Goal: Transaction & Acquisition: Purchase product/service

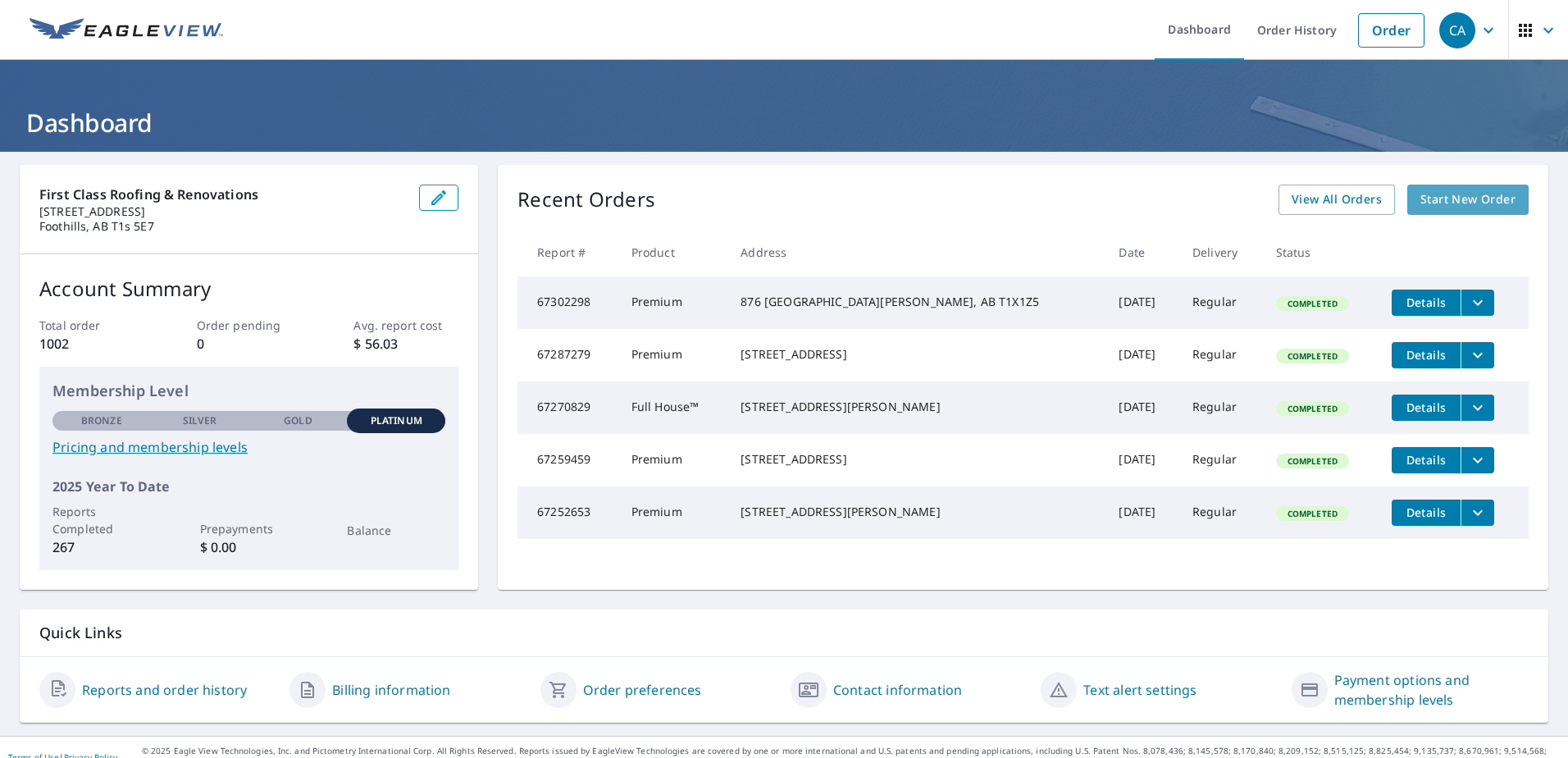
click at [1456, 187] on link "Start New Order" at bounding box center [1468, 200] width 121 height 31
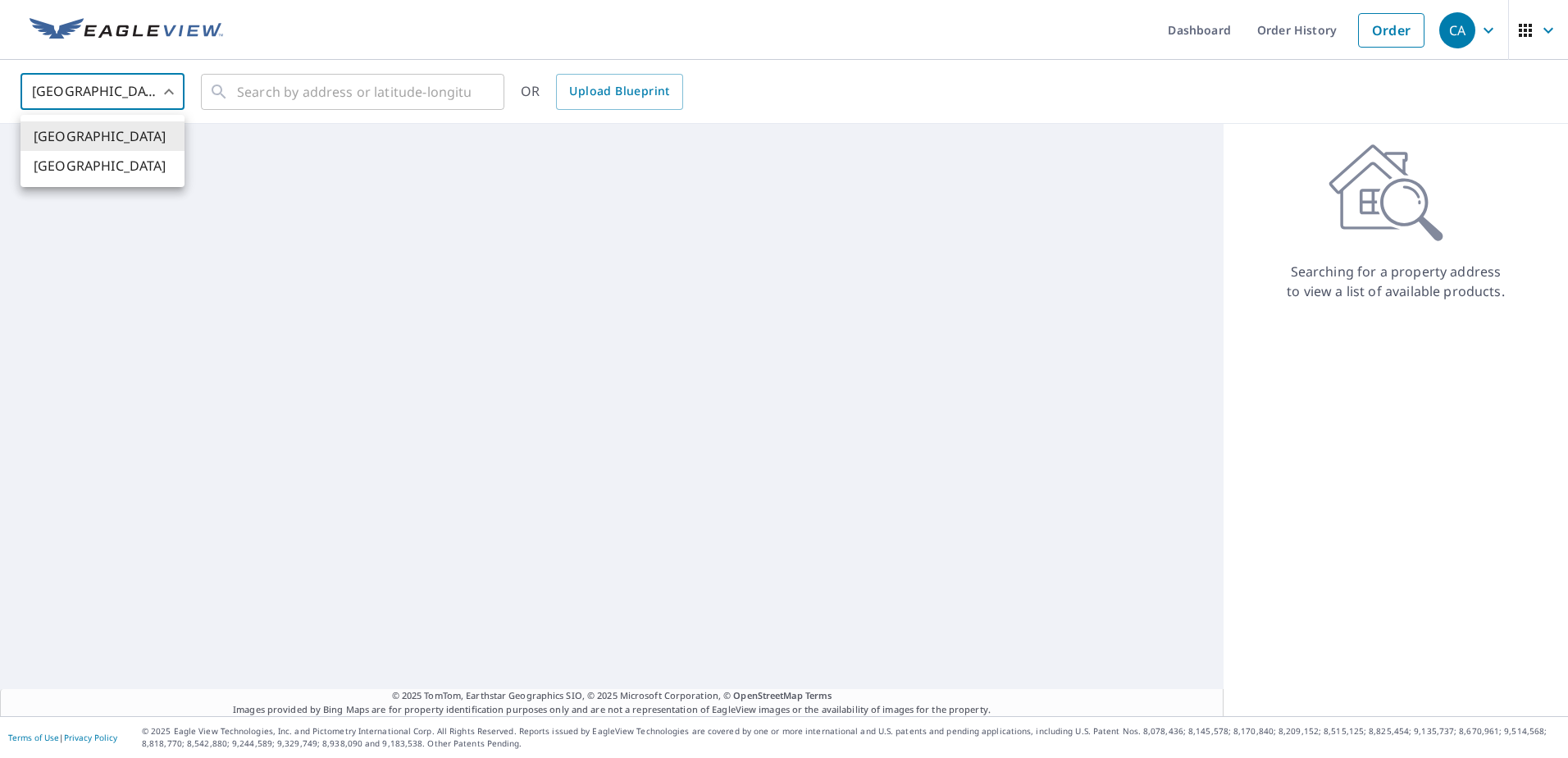
click at [159, 94] on body "CA CA Dashboard Order History Order CA [GEOGRAPHIC_DATA] [GEOGRAPHIC_DATA] ​ ​ …" at bounding box center [784, 379] width 1568 height 758
click at [132, 172] on li "[GEOGRAPHIC_DATA]" at bounding box center [103, 166] width 164 height 30
type input "CA"
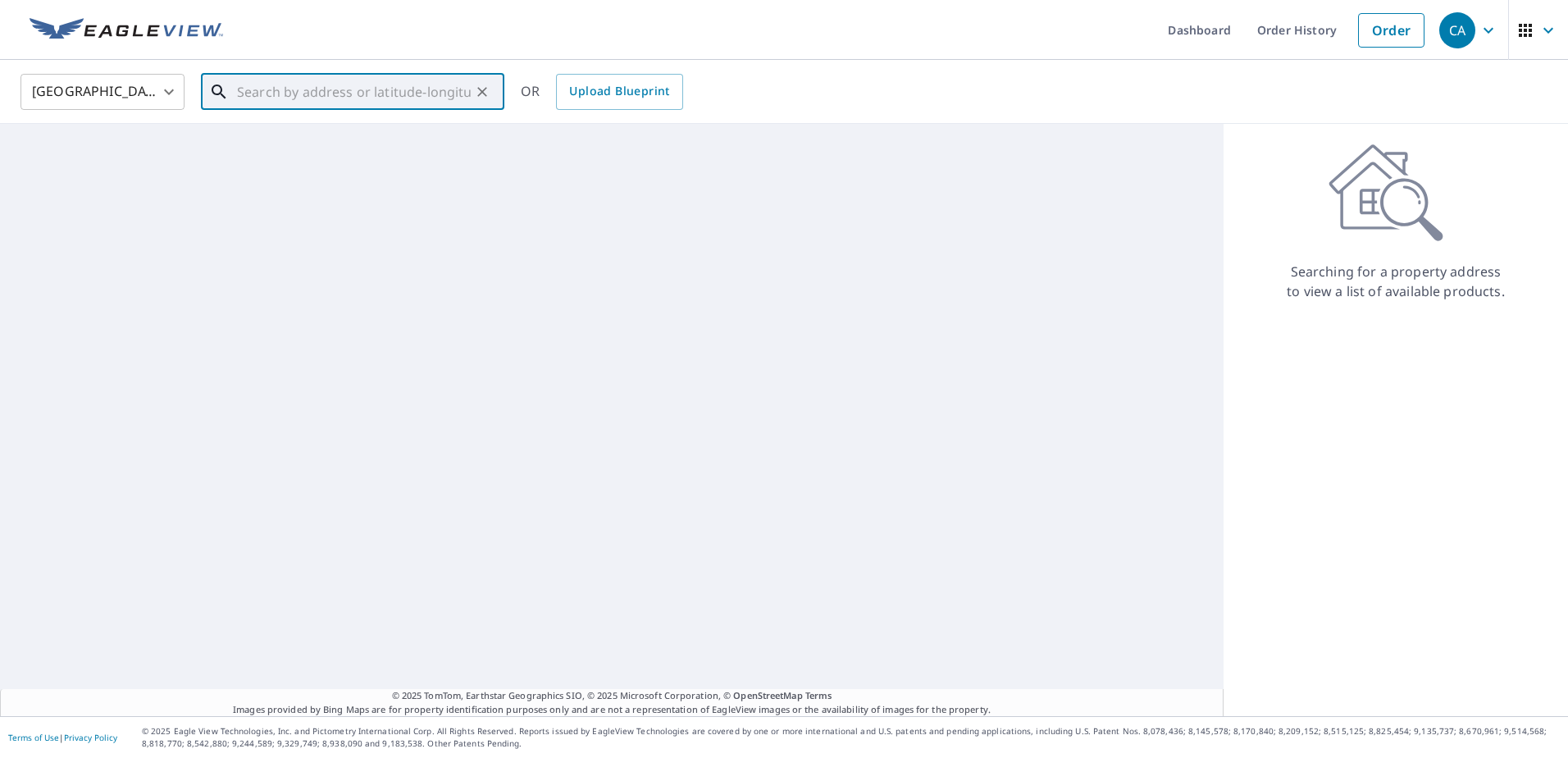
click at [321, 95] on input "text" at bounding box center [353, 91] width 234 height 46
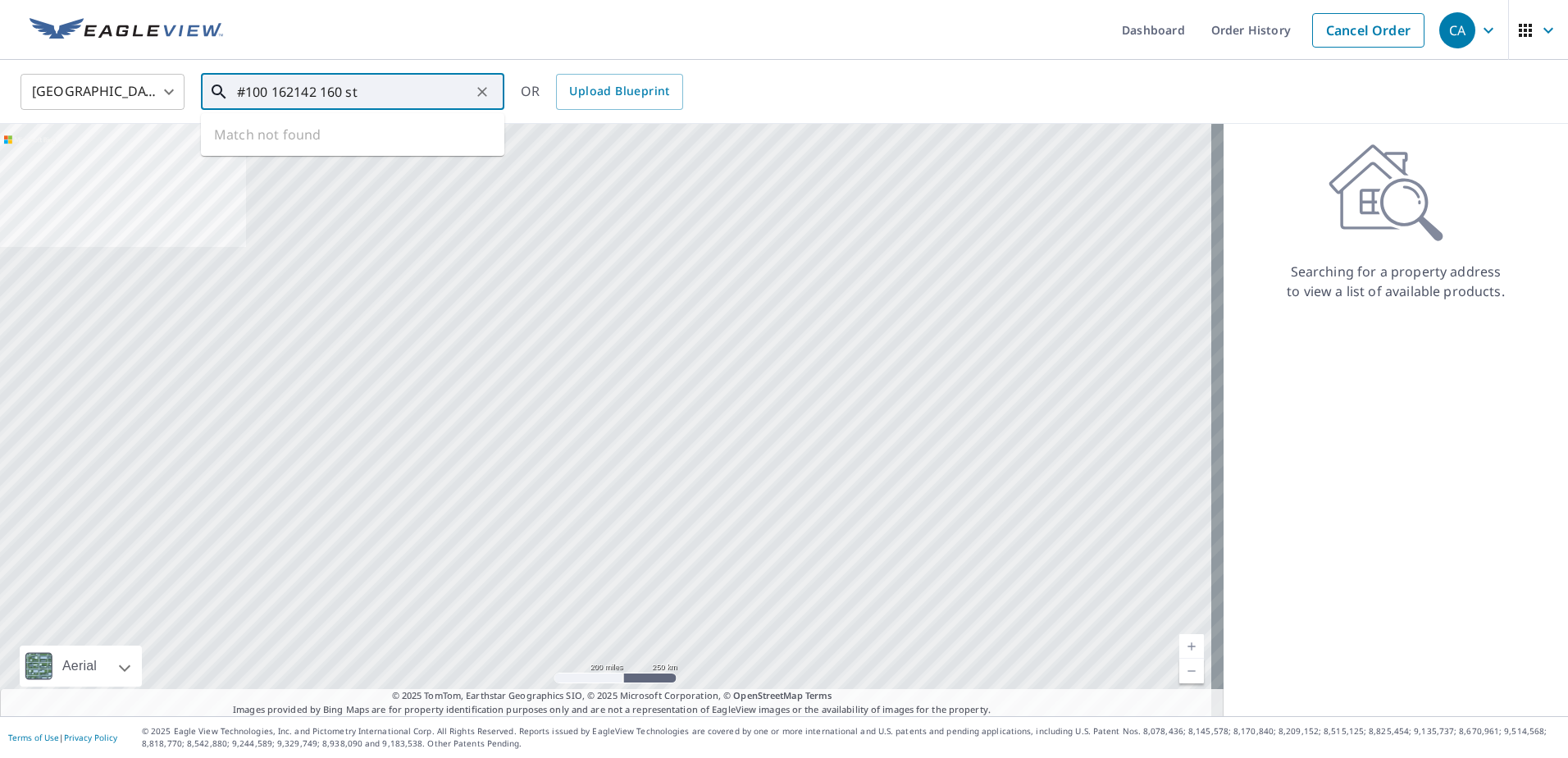
click at [264, 89] on input "#100 162142 160 st" at bounding box center [353, 91] width 234 height 46
click at [350, 145] on span "162142 [GEOGRAPHIC_DATA] AB T1S0Z2" at bounding box center [363, 139] width 257 height 20
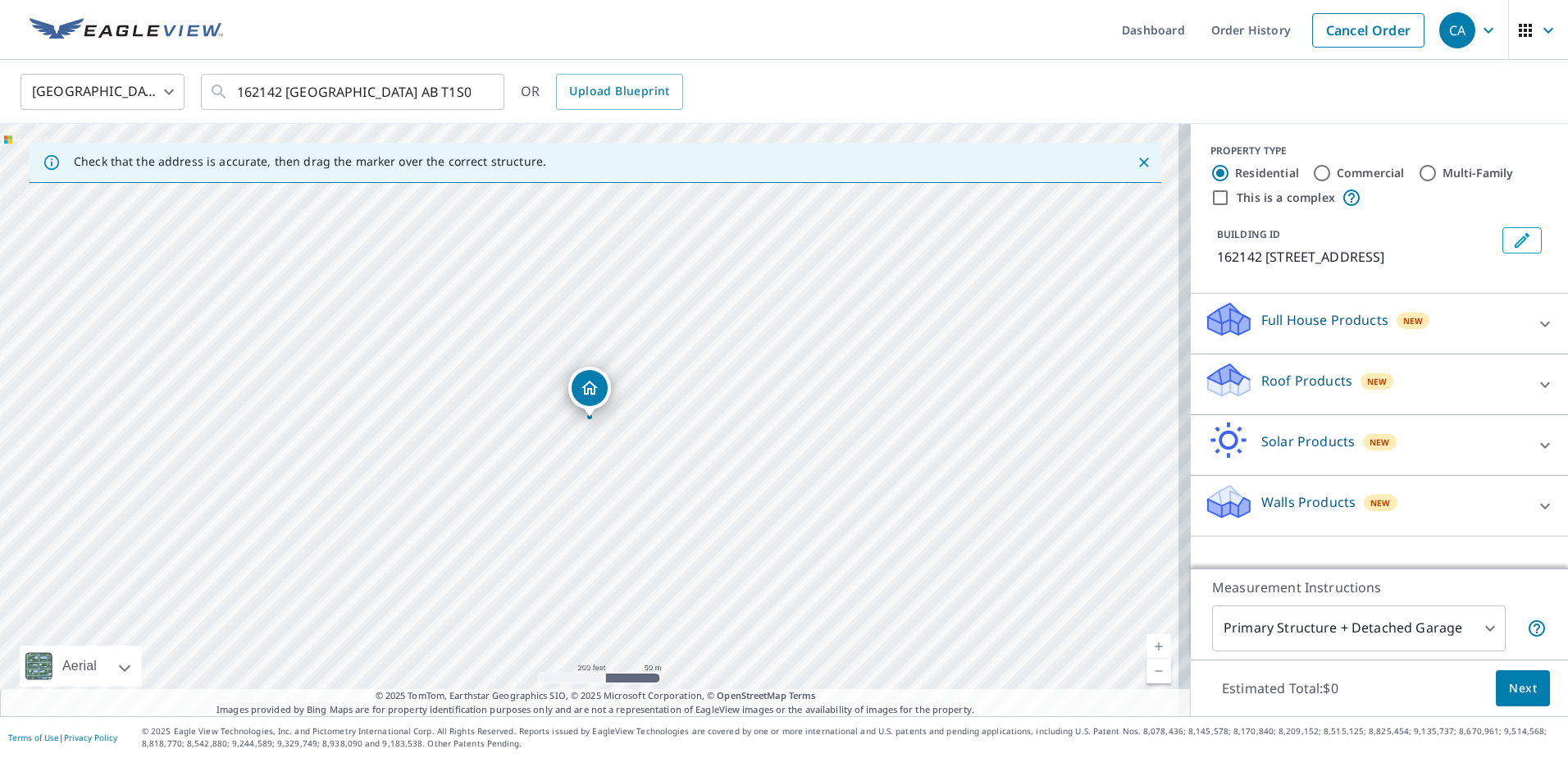
click at [1147, 644] on link "Current Level 17, Zoom In" at bounding box center [1159, 646] width 24 height 24
drag, startPoint x: 620, startPoint y: 459, endPoint x: 1176, endPoint y: 407, distance: 558.4
click at [1139, 393] on div "162142 [GEOGRAPHIC_DATA] AB T1S0Z2" at bounding box center [595, 420] width 1190 height 592
drag, startPoint x: 815, startPoint y: 357, endPoint x: 847, endPoint y: 690, distance: 334.5
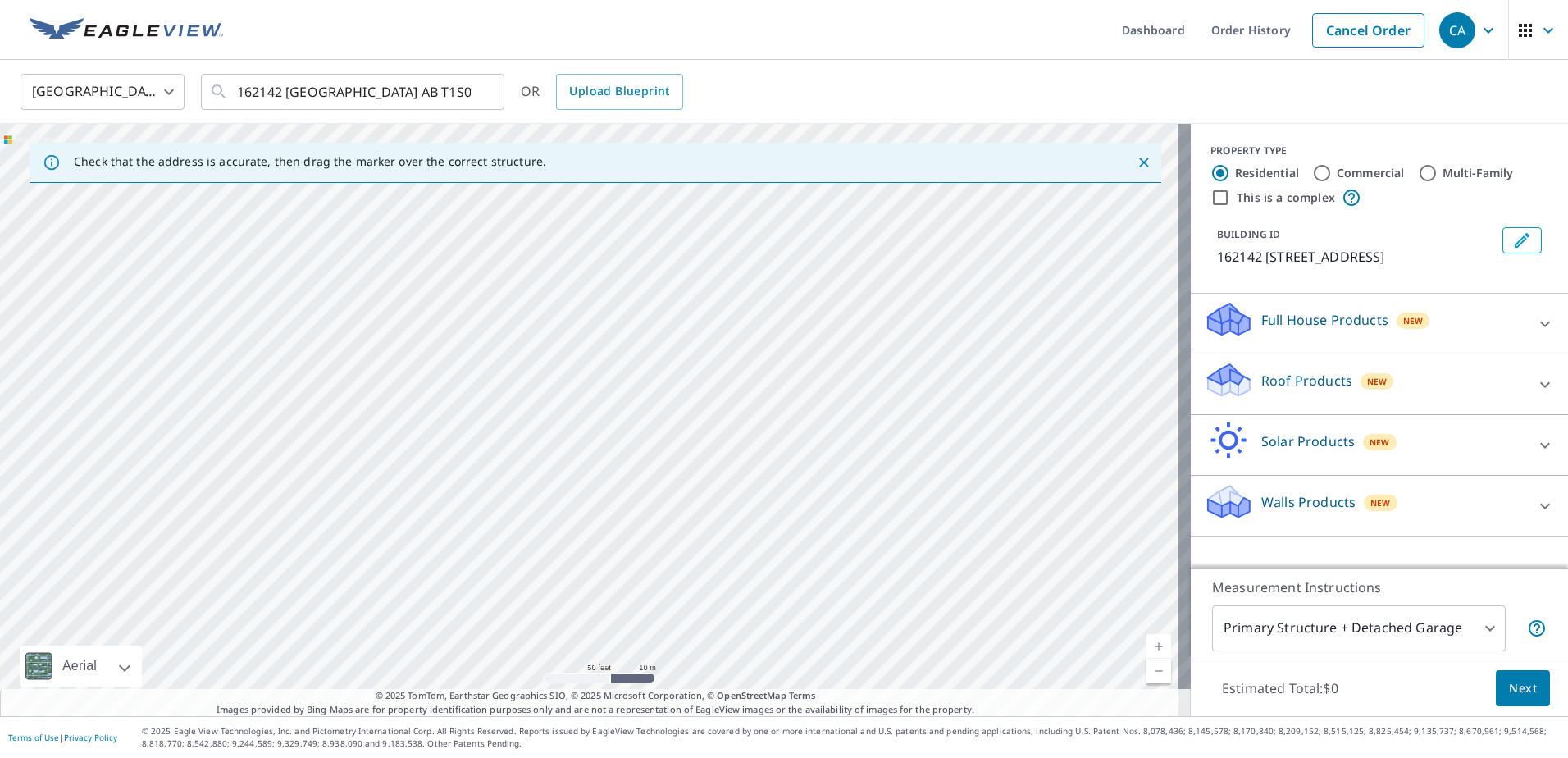
click at [847, 690] on div "Check that the address is accurate, then drag the marker over the correct struc…" at bounding box center [595, 420] width 1190 height 592
drag, startPoint x: 829, startPoint y: 506, endPoint x: 632, endPoint y: 531, distance: 198.6
click at [645, 529] on div "162142 [GEOGRAPHIC_DATA] AB T1S0Z2" at bounding box center [595, 420] width 1190 height 592
drag, startPoint x: 965, startPoint y: 462, endPoint x: 454, endPoint y: 480, distance: 511.3
click at [454, 480] on div "162142 [GEOGRAPHIC_DATA] AB T1S0Z2" at bounding box center [595, 420] width 1190 height 592
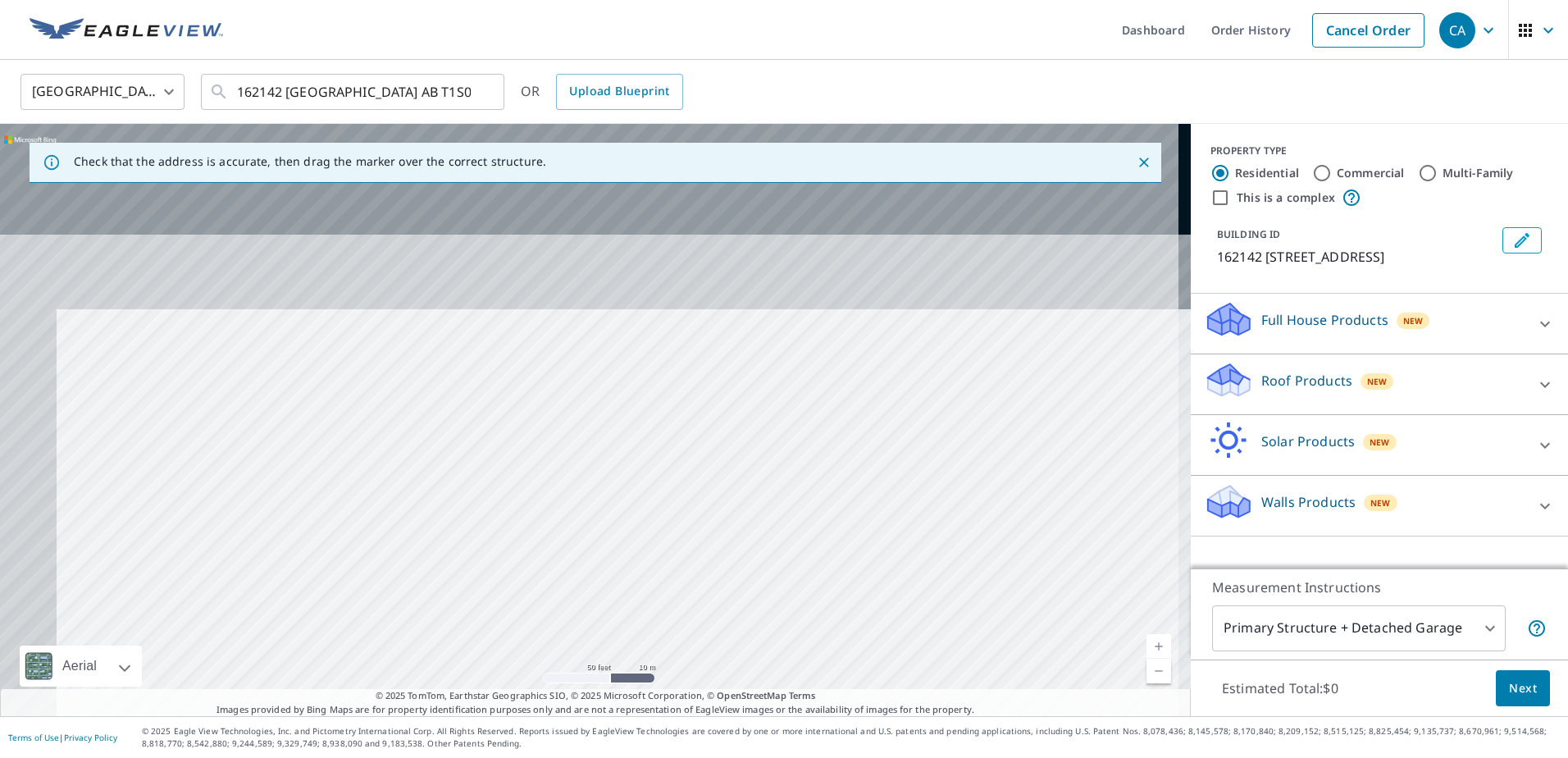
drag, startPoint x: 853, startPoint y: 323, endPoint x: 1010, endPoint y: 800, distance: 502.2
click at [1010, 757] on html "CA CA Dashboard Order History Cancel Order CA Canada [GEOGRAPHIC_DATA] ​ 162142…" at bounding box center [784, 379] width 1568 height 758
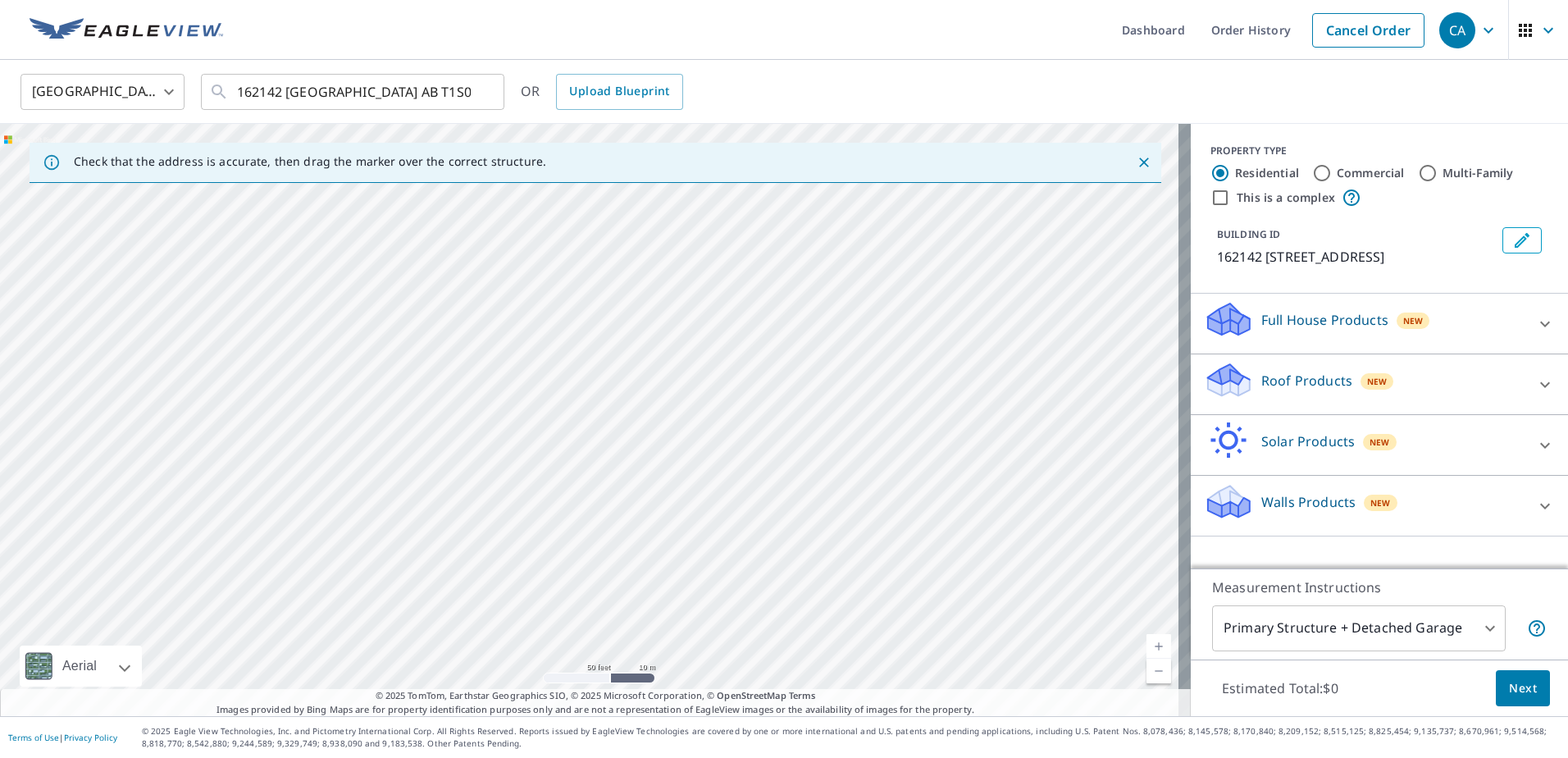
click at [835, 657] on div "162142 [GEOGRAPHIC_DATA] AB T1S0Z2" at bounding box center [595, 420] width 1190 height 592
click at [1147, 668] on link "Current Level 19, Zoom Out" at bounding box center [1159, 670] width 24 height 24
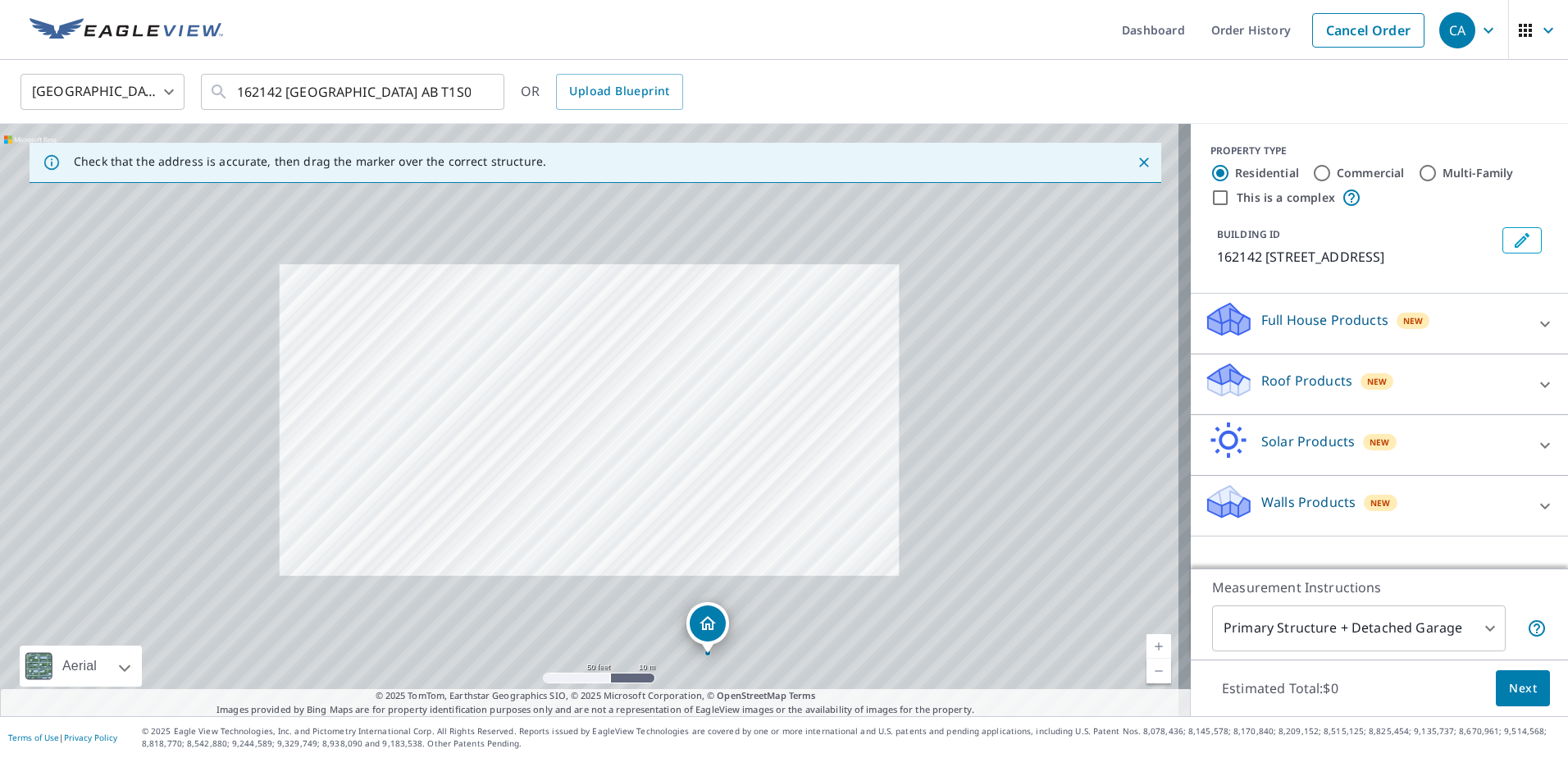
click at [1147, 668] on link "Current Level 19, Zoom Out" at bounding box center [1159, 670] width 24 height 24
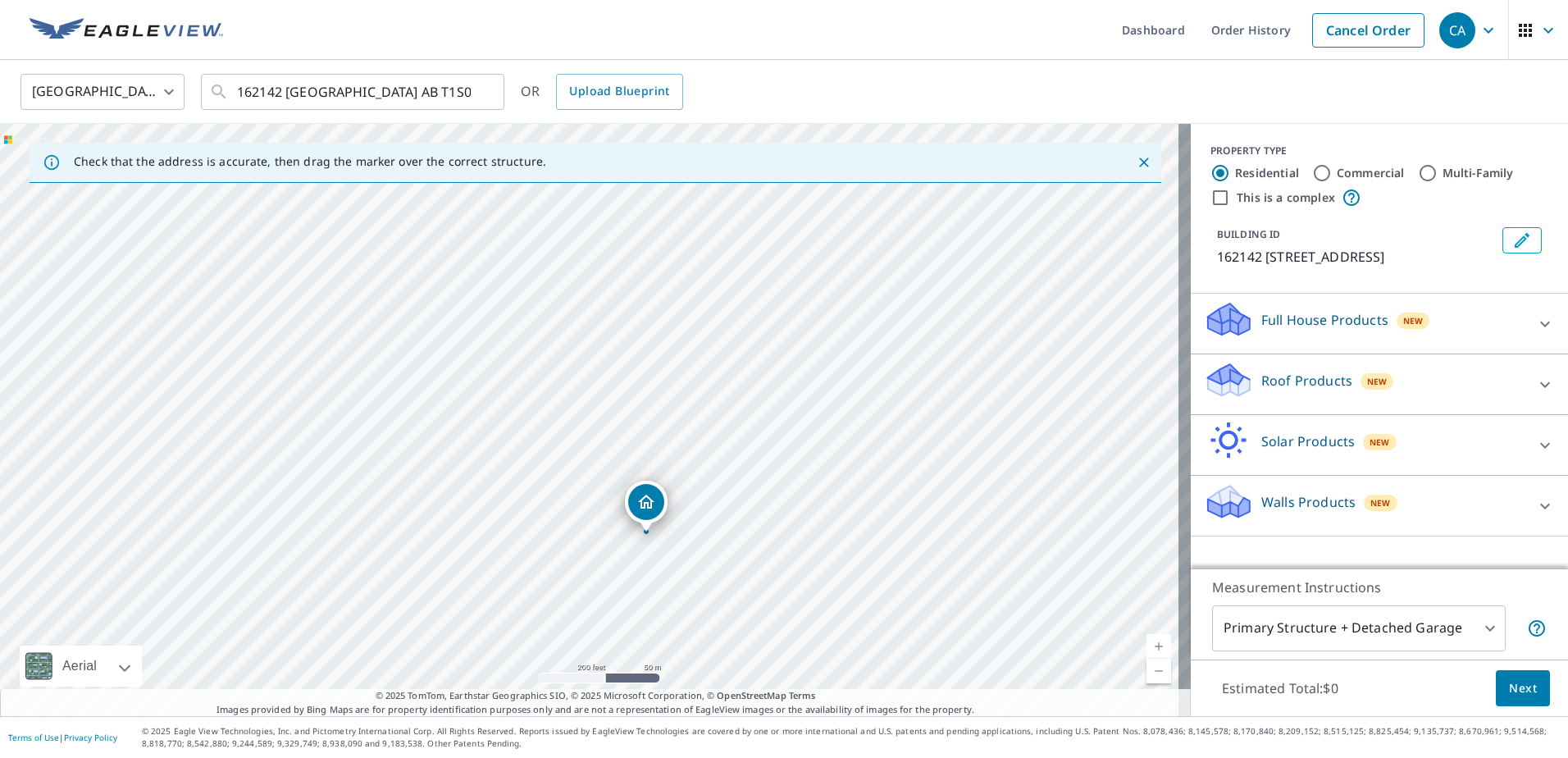
drag, startPoint x: 742, startPoint y: 338, endPoint x: 783, endPoint y: 589, distance: 254.3
click at [783, 589] on div "162142 [GEOGRAPHIC_DATA] AB T1S0Z2" at bounding box center [595, 420] width 1190 height 592
drag, startPoint x: 764, startPoint y: 331, endPoint x: 774, endPoint y: 531, distance: 200.2
click at [774, 531] on div "162142 [GEOGRAPHIC_DATA] AB T1S0Z2" at bounding box center [595, 420] width 1190 height 592
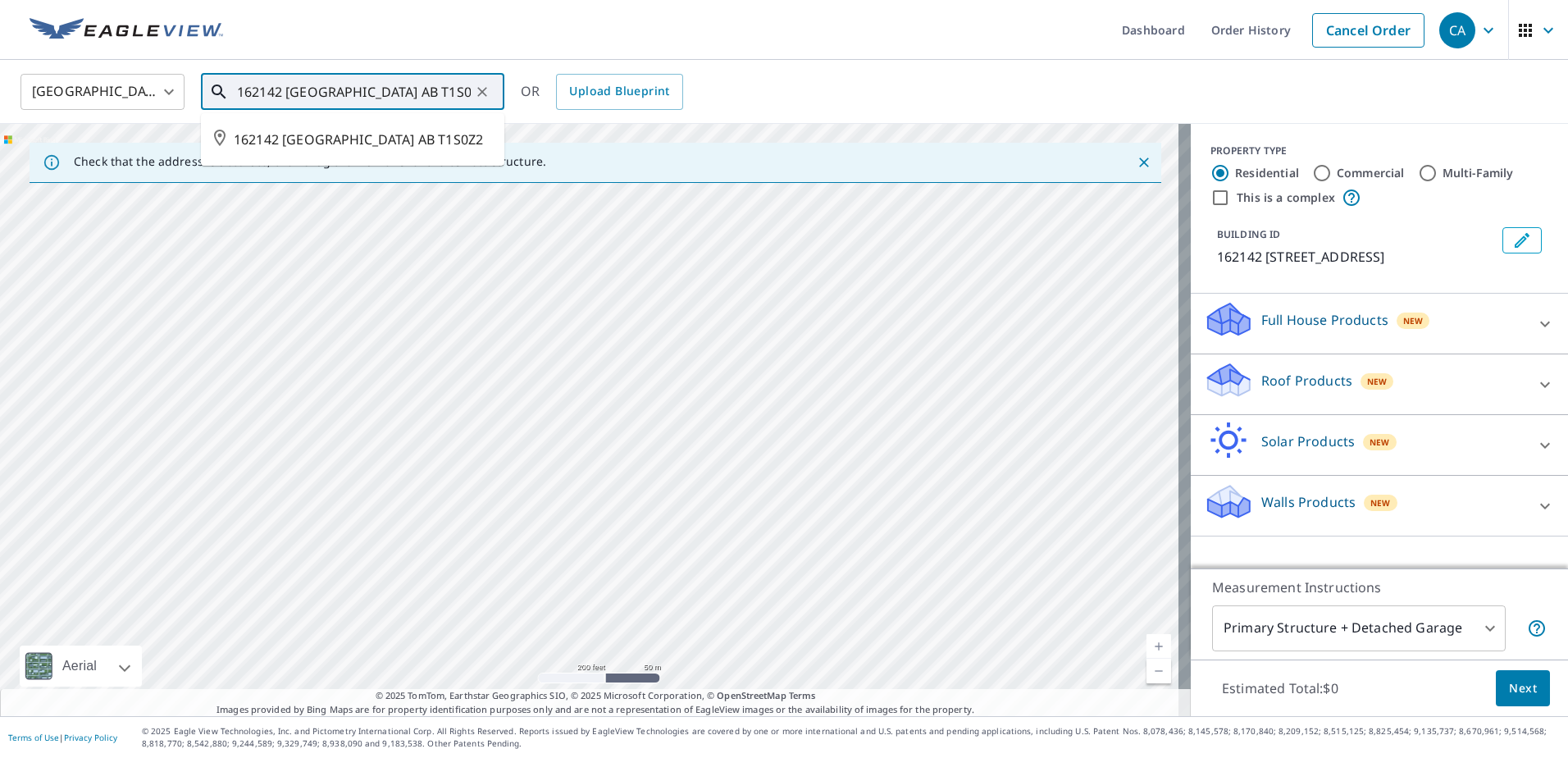
click at [347, 90] on input "162142 [GEOGRAPHIC_DATA] AB T1S0Z2" at bounding box center [353, 91] width 234 height 46
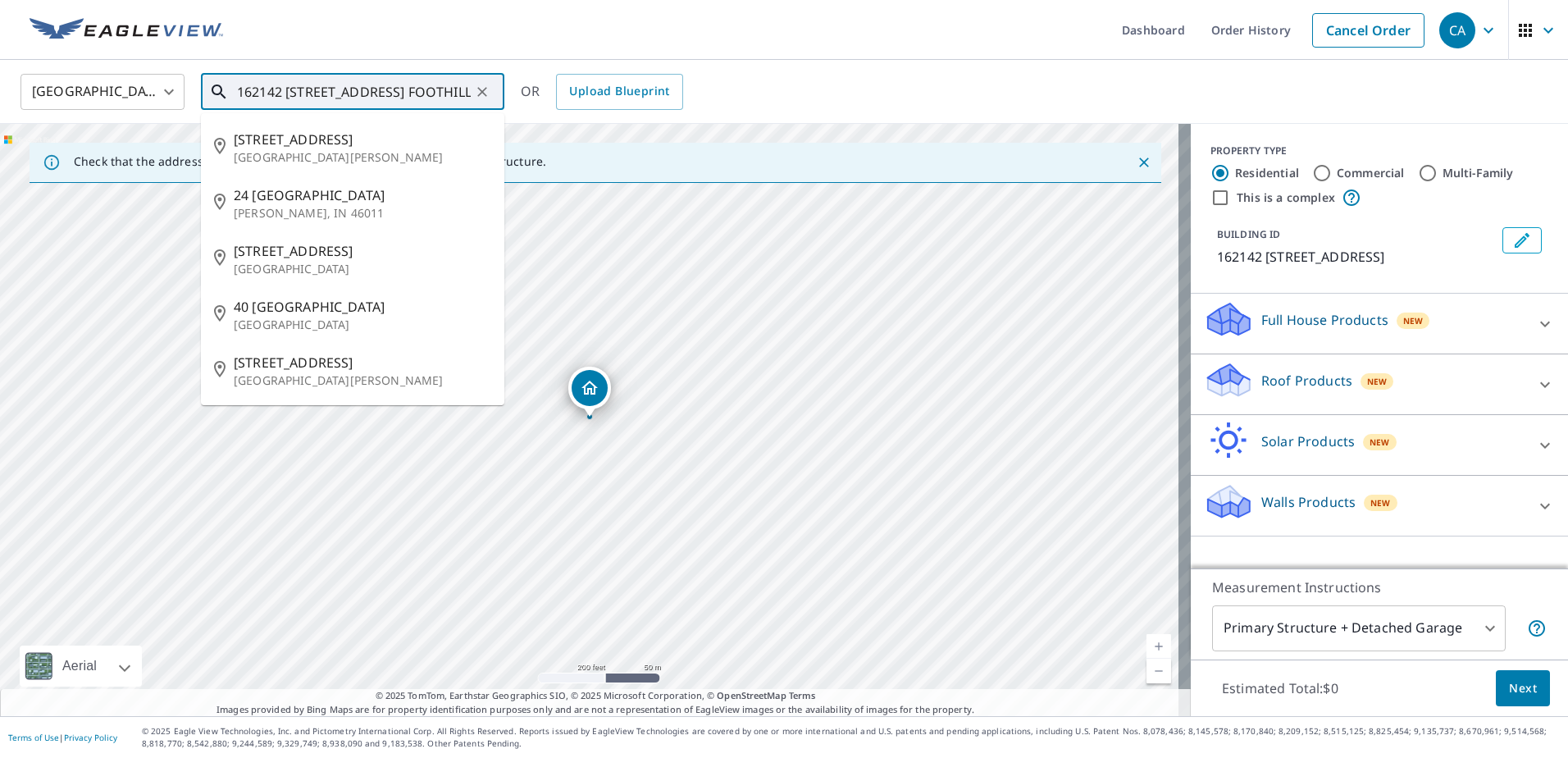
type input "162142 [STREET_ADDRESS] FOOTHILLS COUNTY AB T1S0Z2"
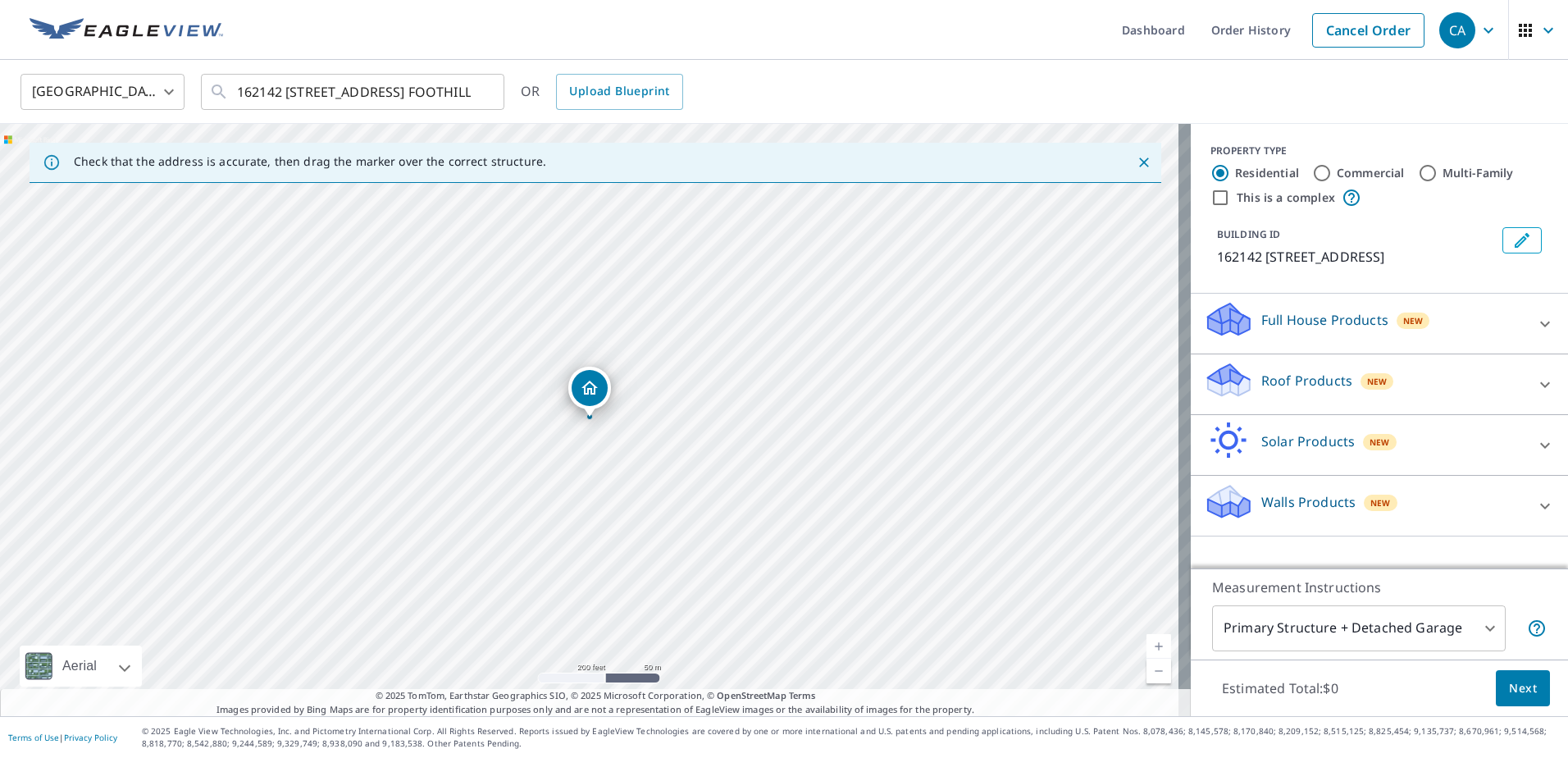
click at [1148, 642] on link "Current Level 17, Zoom In" at bounding box center [1159, 646] width 24 height 24
click at [1148, 642] on link "Current Level 18, Zoom In" at bounding box center [1159, 646] width 24 height 24
drag, startPoint x: 896, startPoint y: 489, endPoint x: 982, endPoint y: 462, distance: 90.1
click at [982, 462] on div "162142 [STREET_ADDRESS]" at bounding box center [595, 420] width 1190 height 592
